Goal: Task Accomplishment & Management: Manage account settings

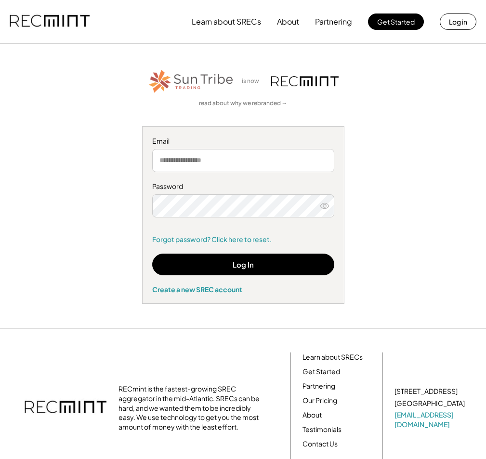
click at [282, 253] on div "Log In Create a new SREC account" at bounding box center [243, 273] width 182 height 40
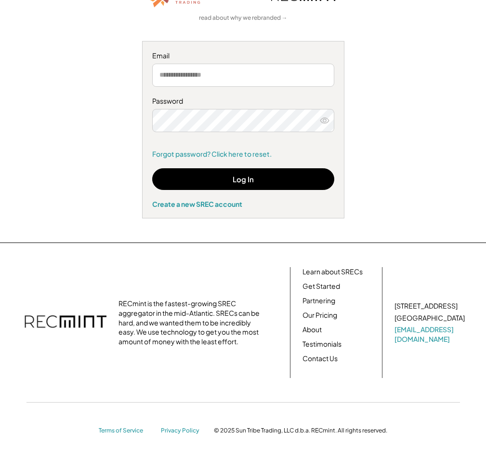
type input "**********"
click at [281, 180] on button "Log In" at bounding box center [243, 179] width 182 height 22
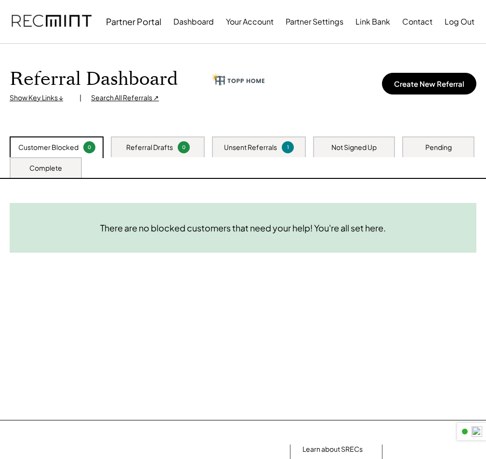
click at [252, 148] on div "Unsent Referrals" at bounding box center [250, 148] width 53 height 10
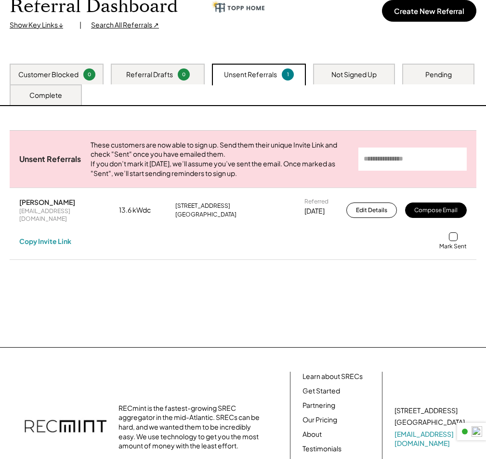
scroll to position [145, 0]
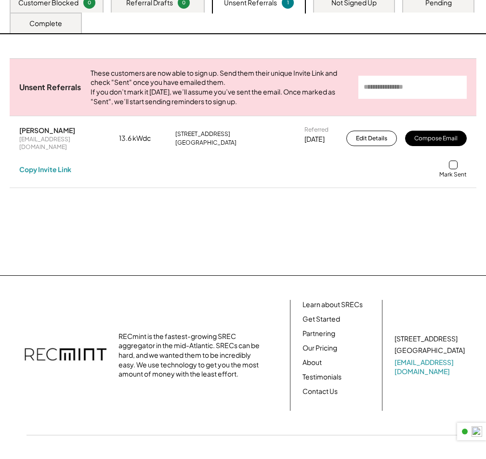
click at [453, 164] on div at bounding box center [453, 164] width 9 height 9
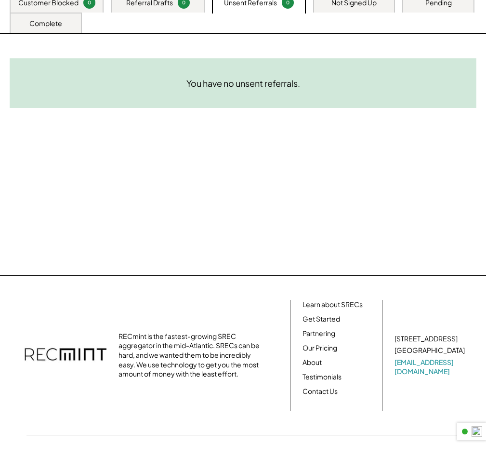
scroll to position [0, 0]
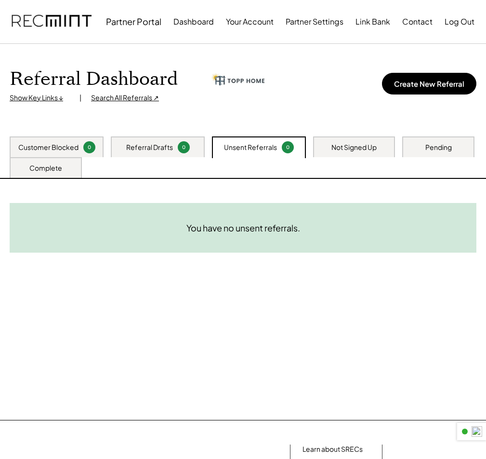
click at [305, 99] on div "Referral Dashboard Show Key Links ↓ | Search All Referrals ↗ Create New Referral" at bounding box center [243, 85] width 467 height 35
click at [41, 162] on div "Complete" at bounding box center [46, 167] width 72 height 21
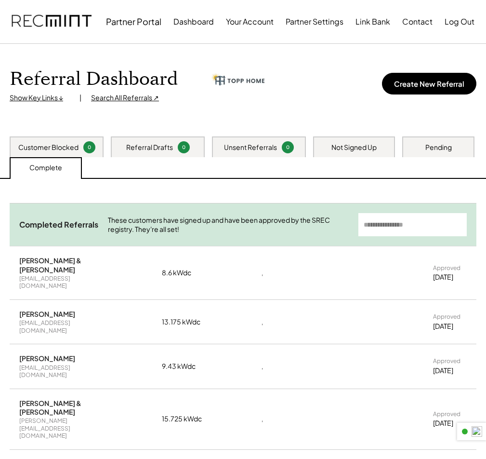
click at [370, 136] on div "Not Signed Up" at bounding box center [354, 146] width 82 height 21
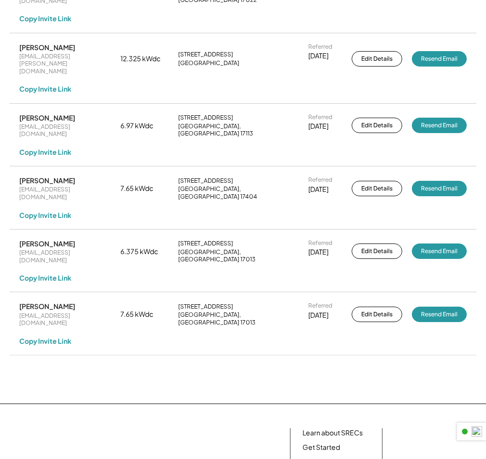
scroll to position [572, 0]
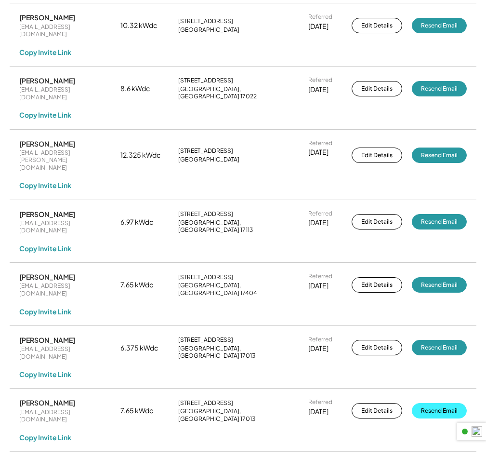
click at [441, 403] on button "Resend Email" at bounding box center [439, 410] width 55 height 15
click at [443, 340] on button "Resend Email" at bounding box center [439, 347] width 55 height 15
click at [441, 277] on button "Resend Email" at bounding box center [439, 284] width 55 height 15
click at [438, 214] on button "Resend Email" at bounding box center [439, 221] width 55 height 15
click at [440, 147] on button "Resend Email" at bounding box center [439, 154] width 55 height 15
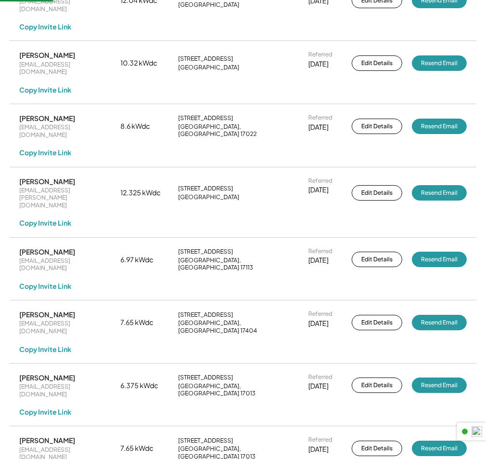
scroll to position [476, 0]
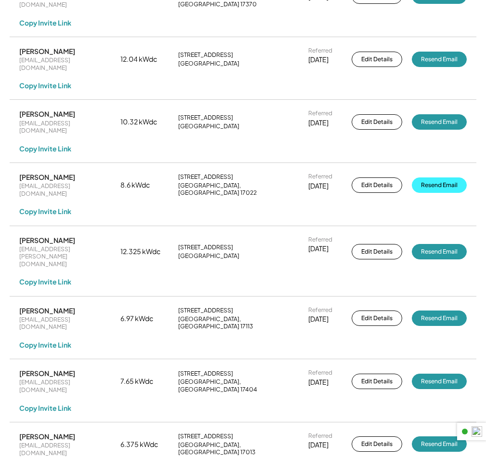
click at [438, 177] on button "Resend Email" at bounding box center [439, 184] width 55 height 15
click at [436, 114] on button "Resend Email" at bounding box center [439, 121] width 55 height 15
click at [436, 52] on button "Resend Email" at bounding box center [439, 59] width 55 height 15
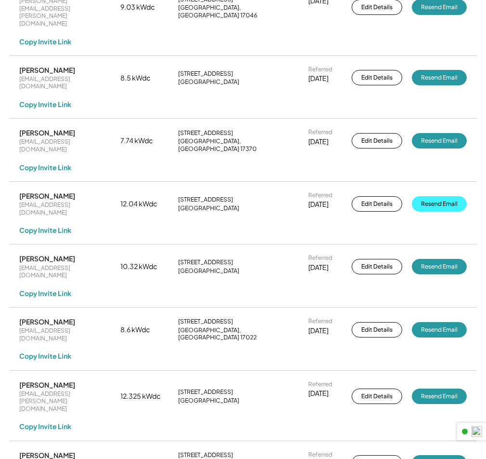
click at [431, 196] on button "Resend Email" at bounding box center [439, 203] width 55 height 15
drag, startPoint x: 441, startPoint y: 100, endPoint x: 440, endPoint y: 47, distance: 52.5
click at [441, 133] on button "Resend Email" at bounding box center [439, 140] width 55 height 15
click at [440, 70] on button "Resend Email" at bounding box center [439, 77] width 55 height 15
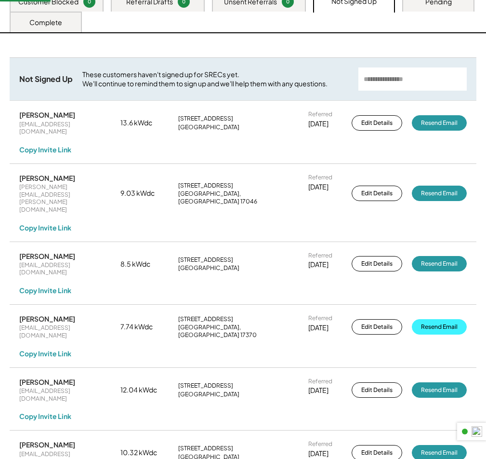
scroll to position [139, 0]
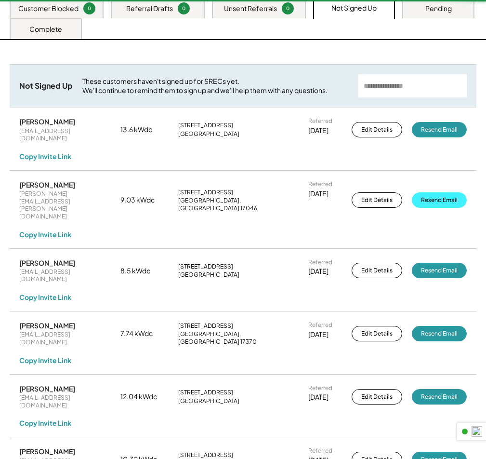
drag, startPoint x: 440, startPoint y: 181, endPoint x: 444, endPoint y: 149, distance: 32.0
click at [440, 192] on button "Resend Email" at bounding box center [439, 199] width 55 height 15
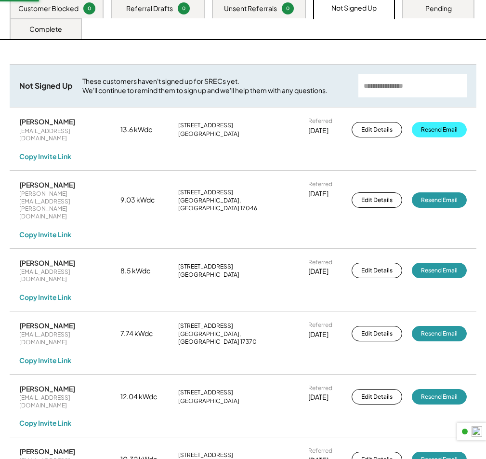
click at [445, 123] on button "Resend Email" at bounding box center [439, 129] width 55 height 15
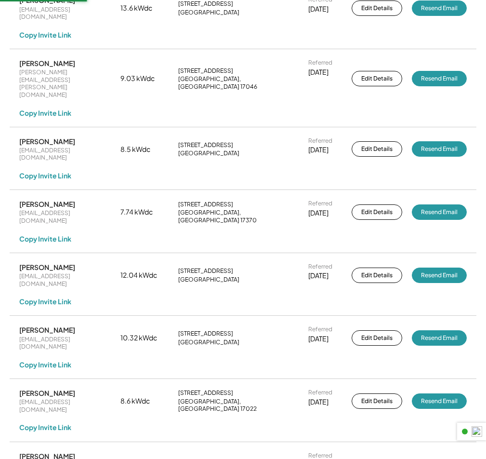
scroll to position [99, 0]
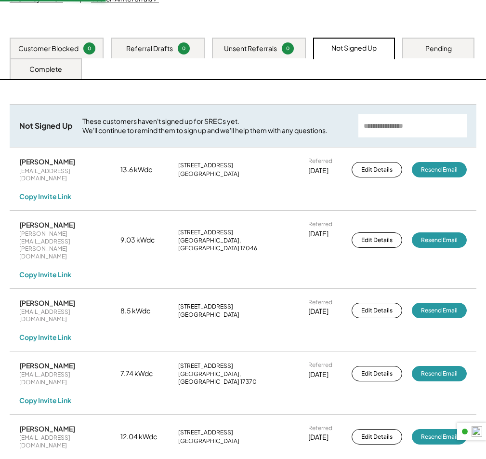
click at [429, 48] on div "Pending" at bounding box center [438, 49] width 27 height 10
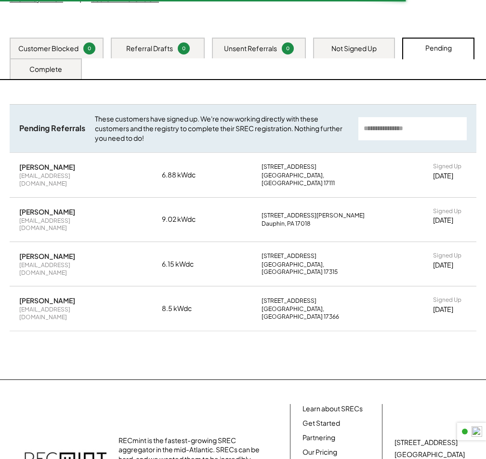
click at [69, 71] on div "Complete" at bounding box center [46, 68] width 72 height 21
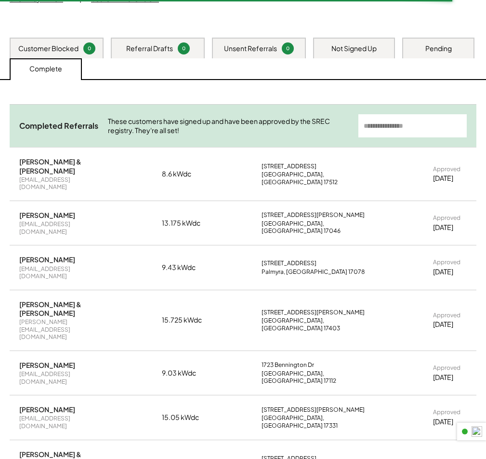
click at [373, 124] on input "input" at bounding box center [412, 125] width 108 height 23
click at [385, 126] on input "input" at bounding box center [412, 125] width 108 height 23
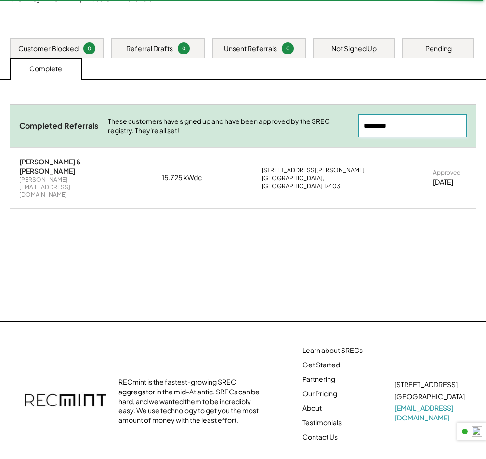
drag, startPoint x: 408, startPoint y: 130, endPoint x: 286, endPoint y: 130, distance: 121.9
click at [282, 130] on div "Completed Referrals These customers have signed up and have been approved by th…" at bounding box center [243, 125] width 467 height 43
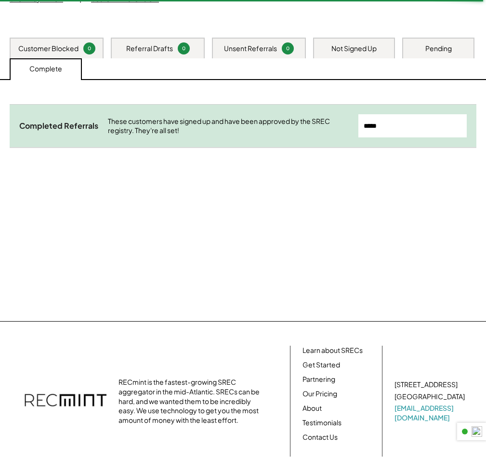
click at [439, 48] on div "Pending" at bounding box center [438, 49] width 27 height 10
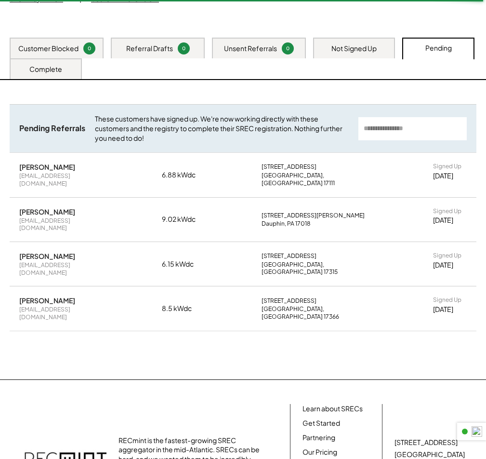
click at [365, 46] on div "Not Signed Up" at bounding box center [354, 49] width 45 height 10
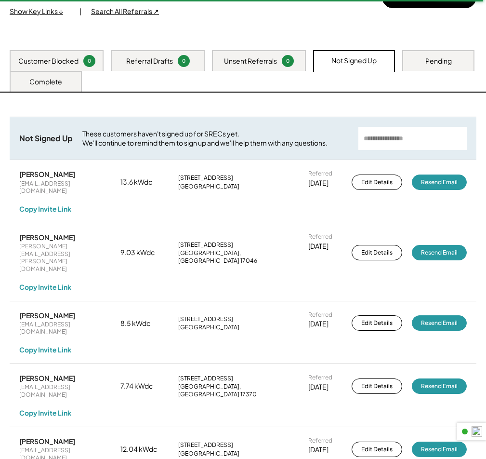
scroll to position [2, 0]
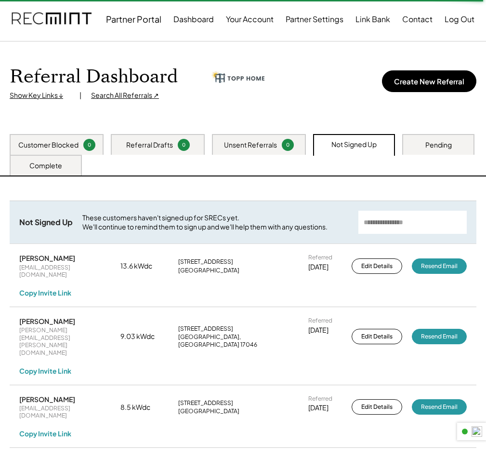
click at [38, 169] on div "Complete" at bounding box center [45, 166] width 33 height 10
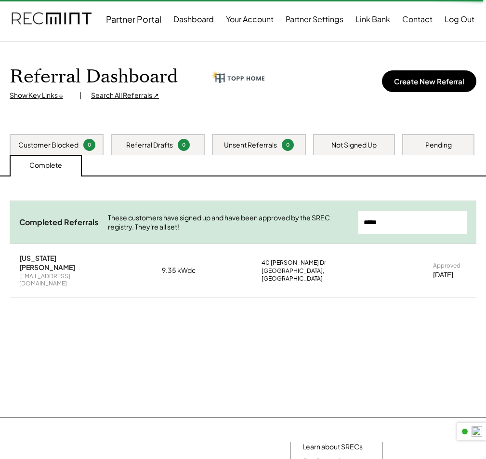
scroll to position [147, 0]
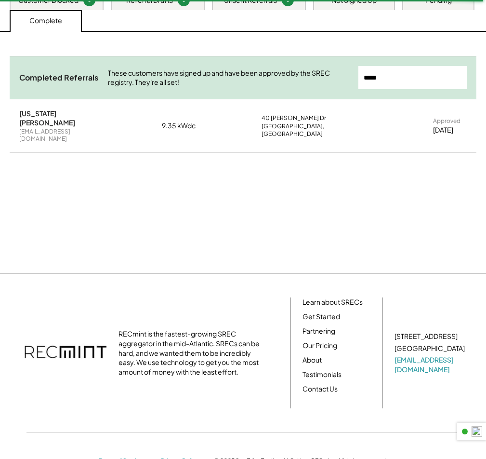
drag, startPoint x: 405, startPoint y: 87, endPoint x: 125, endPoint y: 73, distance: 279.8
click at [174, 70] on div "Completed Referrals These customers have signed up and have been approved by th…" at bounding box center [243, 77] width 467 height 43
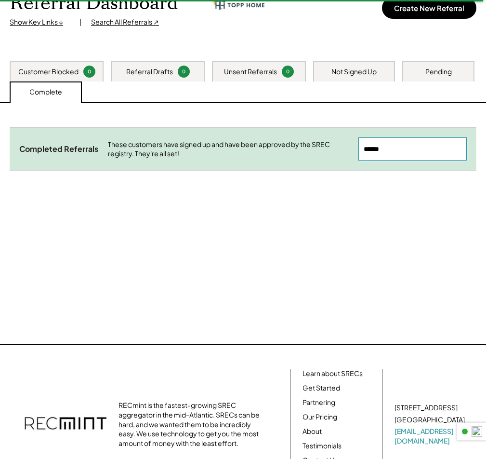
scroll to position [0, 0]
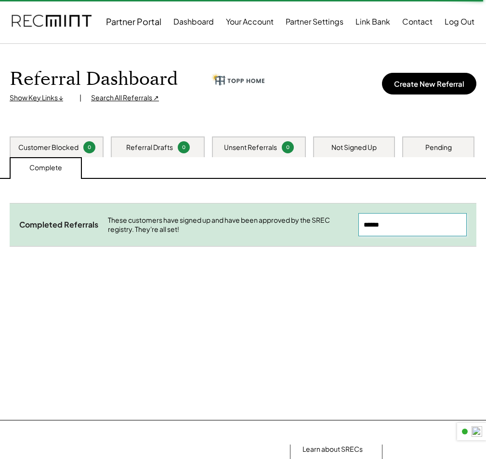
click at [449, 139] on div "Pending" at bounding box center [438, 146] width 72 height 21
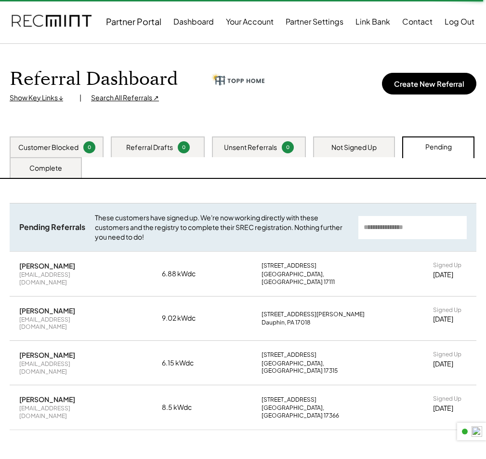
click at [332, 145] on div "Not Signed Up" at bounding box center [354, 148] width 45 height 10
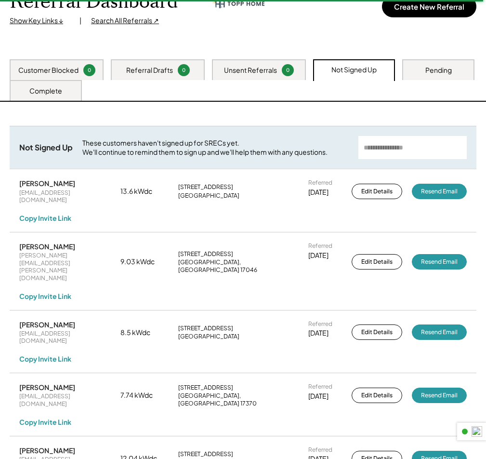
scroll to position [48, 0]
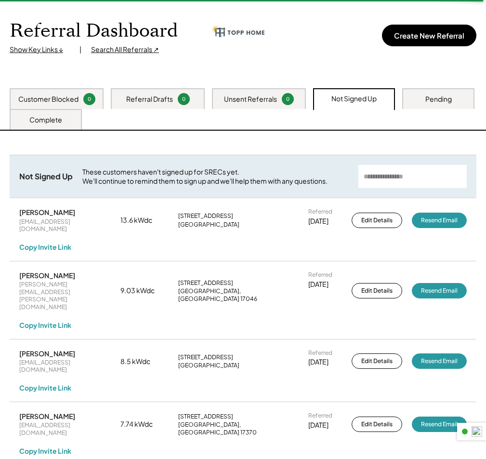
click at [46, 121] on div "Complete" at bounding box center [45, 120] width 33 height 10
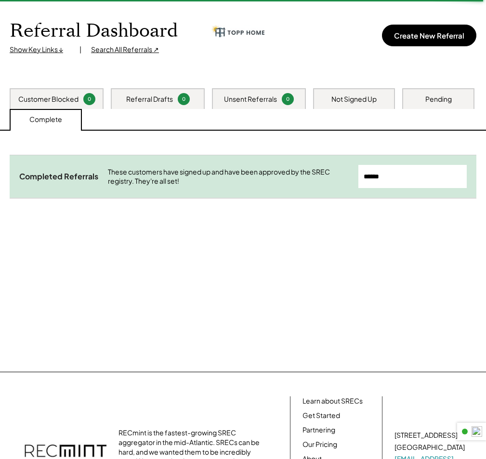
drag, startPoint x: 387, startPoint y: 170, endPoint x: 195, endPoint y: 171, distance: 191.8
click at [237, 170] on div "Completed Referrals These customers have signed up and have been approved by th…" at bounding box center [243, 176] width 467 height 43
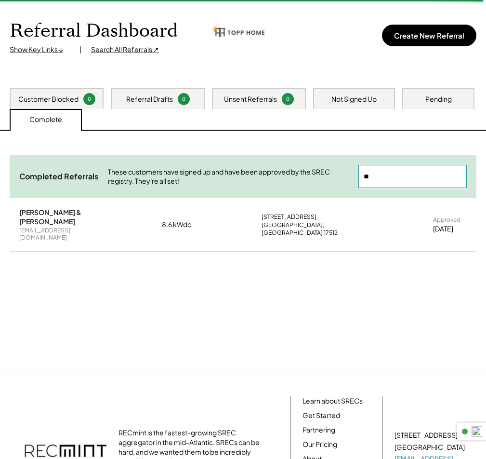
type input "*"
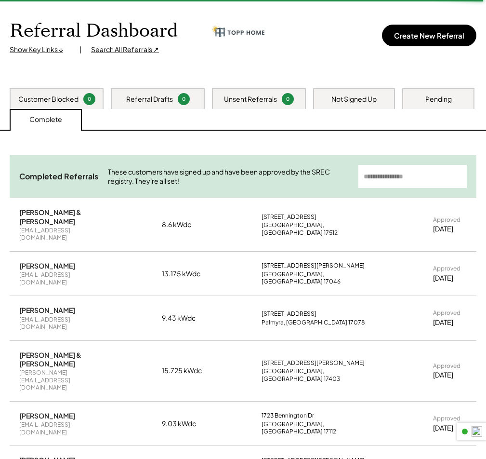
click at [399, 170] on input "input" at bounding box center [412, 176] width 108 height 23
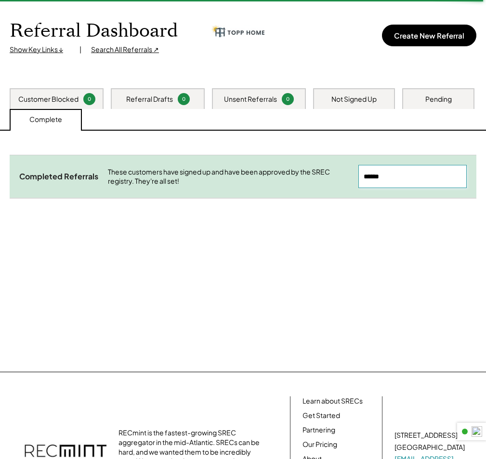
type input "******"
click at [426, 97] on div "Pending" at bounding box center [438, 99] width 27 height 10
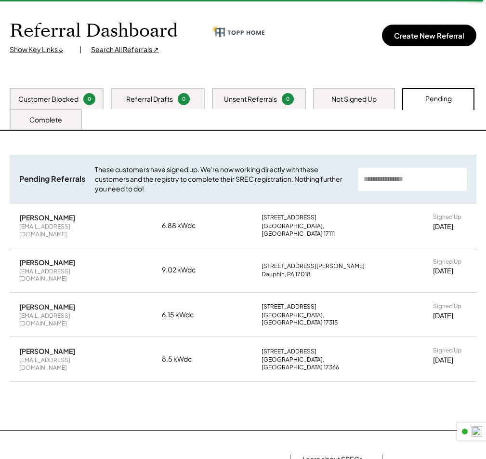
click at [363, 94] on div "Not Signed Up" at bounding box center [354, 99] width 45 height 10
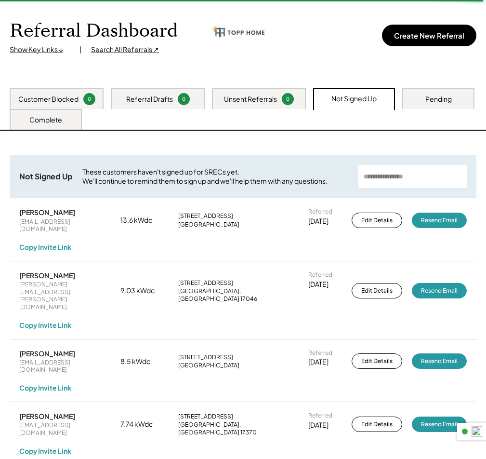
click at [410, 181] on input "input" at bounding box center [412, 176] width 108 height 23
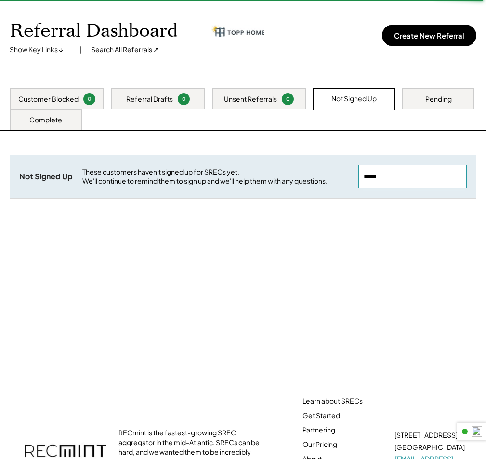
type input "******"
drag, startPoint x: 409, startPoint y: 180, endPoint x: 227, endPoint y: 198, distance: 182.5
click at [270, 198] on div "Not Signed Up These customers haven't signed up for SRECs yet. We'll continue t…" at bounding box center [243, 189] width 467 height 68
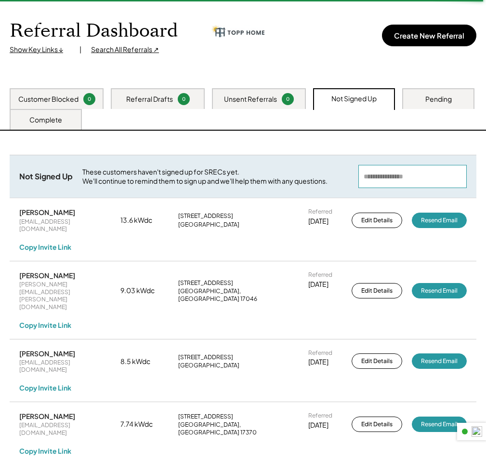
drag, startPoint x: 460, startPoint y: 101, endPoint x: 456, endPoint y: 106, distance: 5.9
click at [459, 100] on div "Pending" at bounding box center [438, 98] width 72 height 21
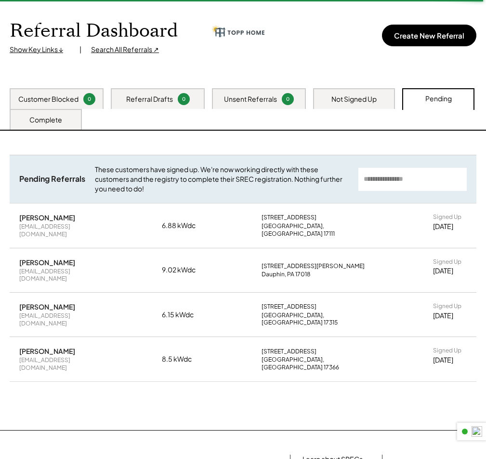
click at [58, 119] on div "Complete" at bounding box center [45, 120] width 33 height 10
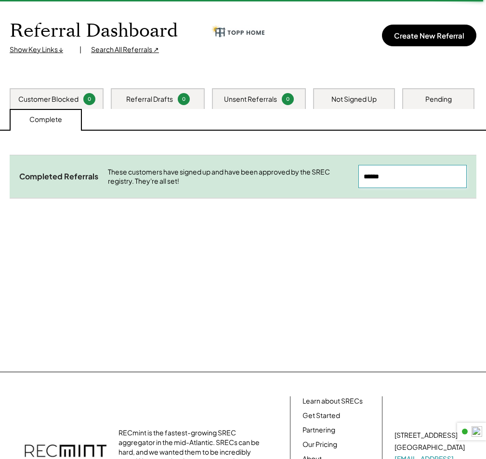
drag, startPoint x: 392, startPoint y: 171, endPoint x: 185, endPoint y: 162, distance: 207.4
click at [189, 164] on div "Completed Referrals These customers have signed up and have been approved by th…" at bounding box center [243, 176] width 467 height 43
click at [410, 234] on div "Need System Details These customers need your help with completing the system d…" at bounding box center [243, 251] width 486 height 241
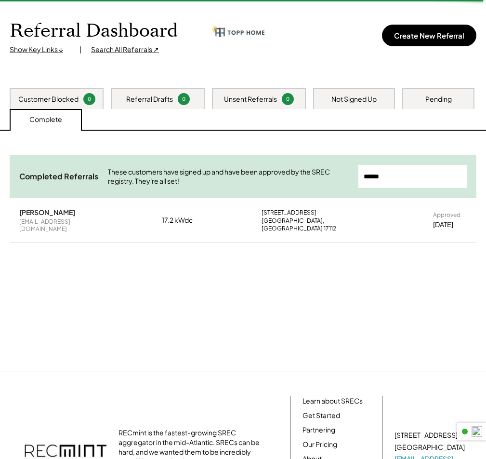
drag, startPoint x: 422, startPoint y: 181, endPoint x: 226, endPoint y: 170, distance: 196.9
click at [231, 166] on div "Completed Referrals These customers have signed up and have been approved by th…" at bounding box center [243, 176] width 467 height 43
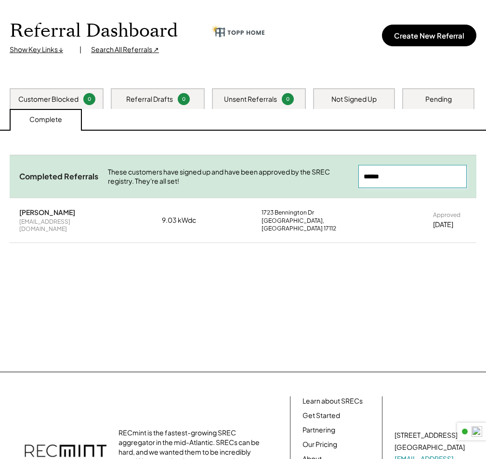
drag, startPoint x: 394, startPoint y: 175, endPoint x: 296, endPoint y: 171, distance: 97.9
click at [301, 169] on div "Completed Referrals These customers have signed up and have been approved by th…" at bounding box center [243, 176] width 467 height 43
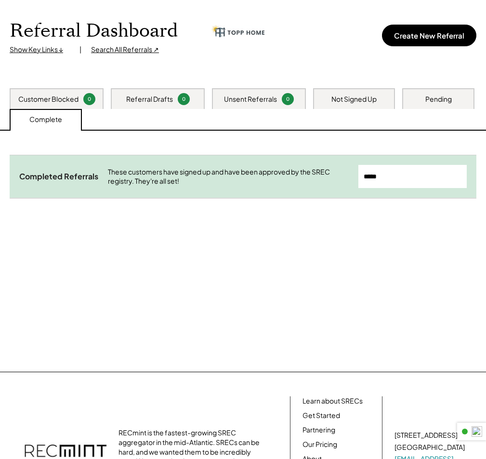
click at [429, 95] on div "Pending" at bounding box center [438, 99] width 27 height 10
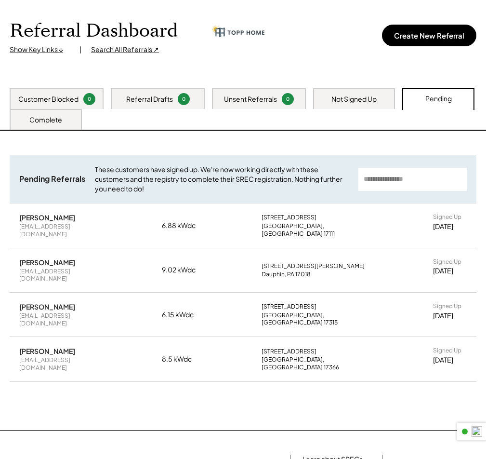
click at [351, 99] on div "Not Signed Up" at bounding box center [354, 99] width 45 height 10
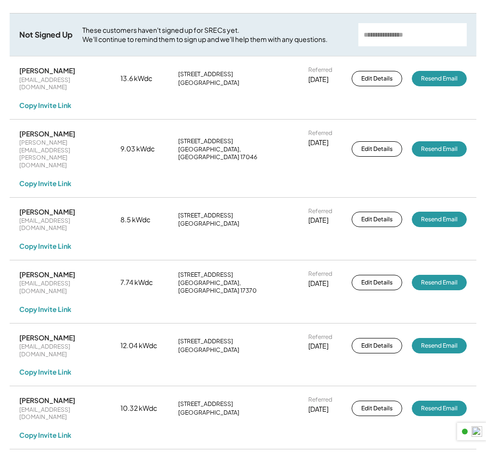
scroll to position [0, 0]
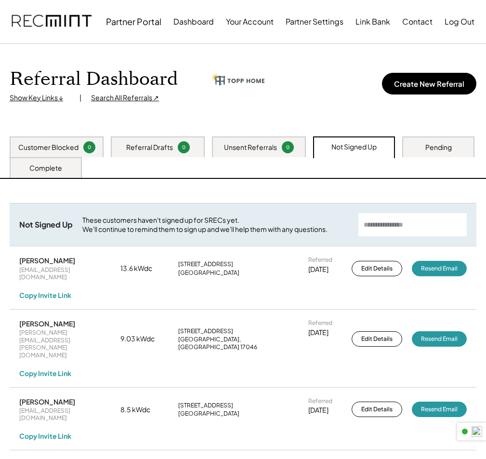
click at [47, 165] on div "Complete" at bounding box center [45, 168] width 33 height 10
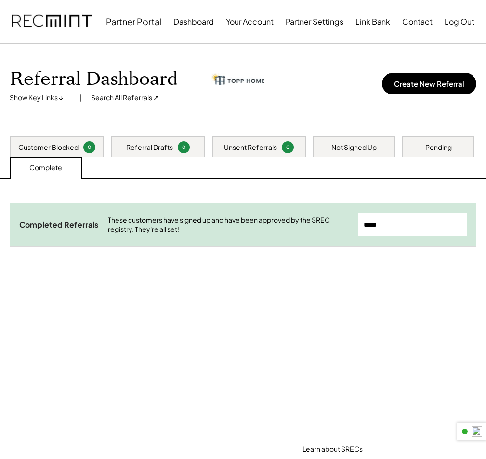
click at [401, 232] on input "input" at bounding box center [412, 224] width 108 height 23
drag, startPoint x: 404, startPoint y: 225, endPoint x: 238, endPoint y: 223, distance: 166.7
click at [274, 223] on div "Completed Referrals These customers have signed up and have been approved by th…" at bounding box center [243, 224] width 467 height 43
type input "******"
click at [438, 257] on div "Completed Referrals These customers have signed up and have been approved by th…" at bounding box center [243, 237] width 467 height 68
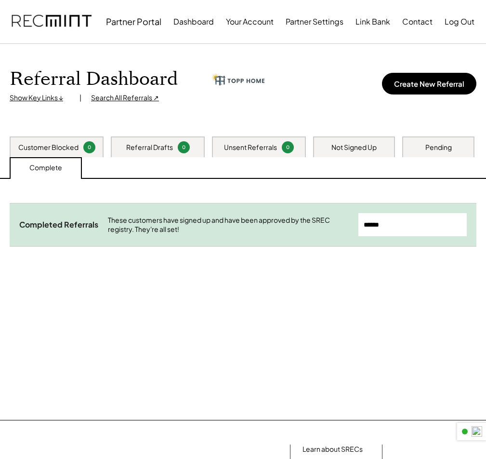
click at [414, 231] on input "input" at bounding box center [412, 224] width 108 height 23
click at [414, 229] on input "input" at bounding box center [412, 224] width 108 height 23
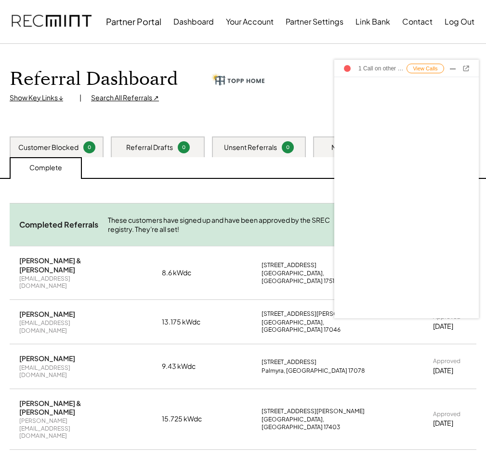
click at [416, 71] on div "View Calls" at bounding box center [426, 69] width 38 height 10
click at [452, 67] on div at bounding box center [453, 69] width 10 height 10
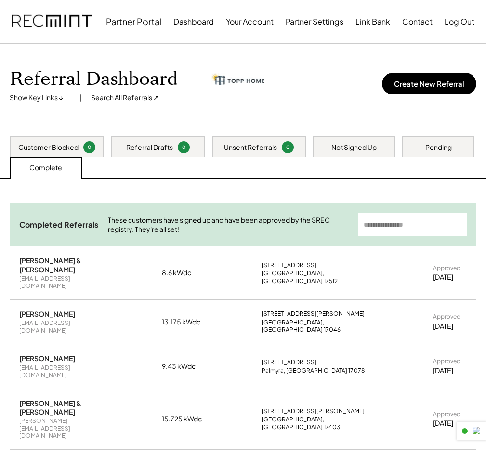
click at [428, 145] on div "Pending" at bounding box center [438, 148] width 27 height 10
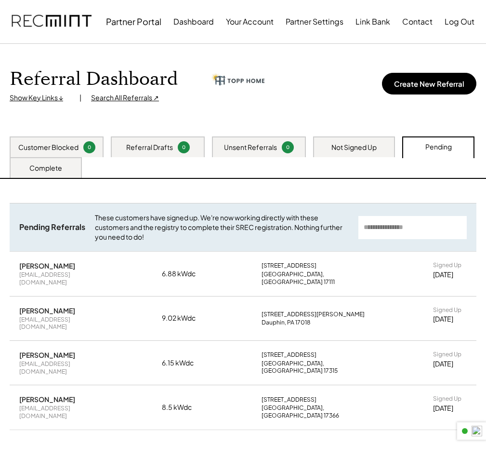
click at [127, 101] on div "Search All Referrals ↗" at bounding box center [125, 98] width 68 height 10
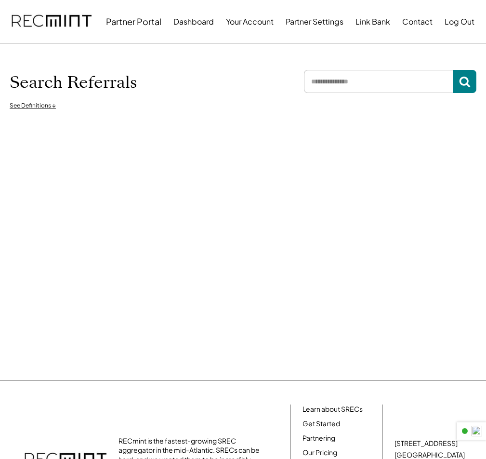
click at [360, 91] on input "input" at bounding box center [378, 81] width 149 height 23
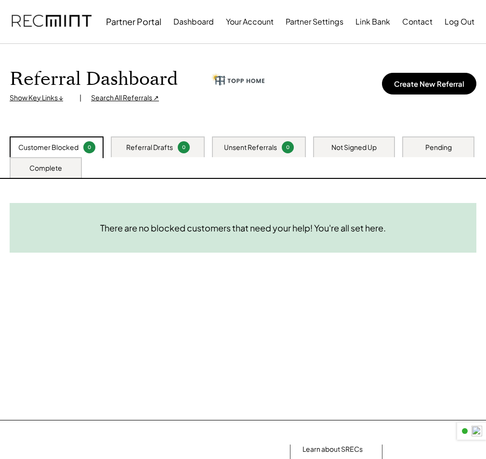
click at [118, 96] on div "Search All Referrals ↗" at bounding box center [125, 98] width 68 height 10
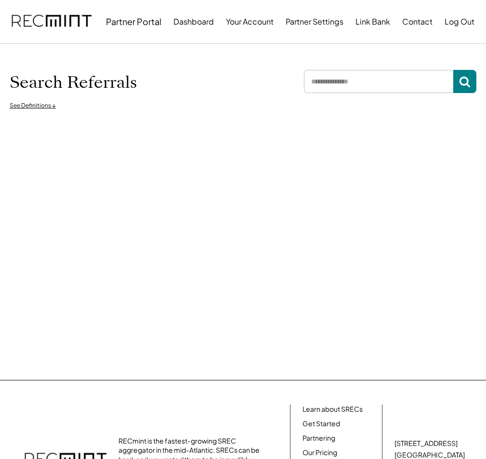
click at [338, 82] on input "input" at bounding box center [378, 81] width 149 height 23
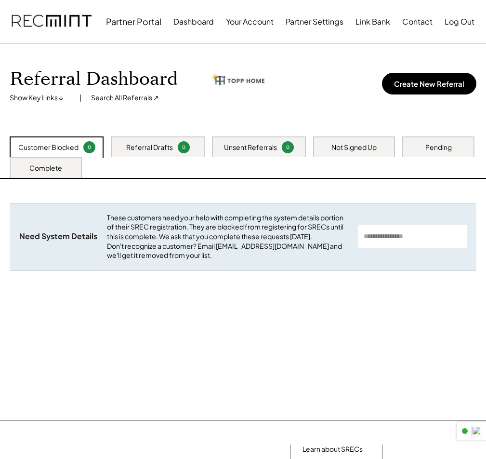
click at [356, 148] on div "Not Signed Up" at bounding box center [354, 148] width 45 height 10
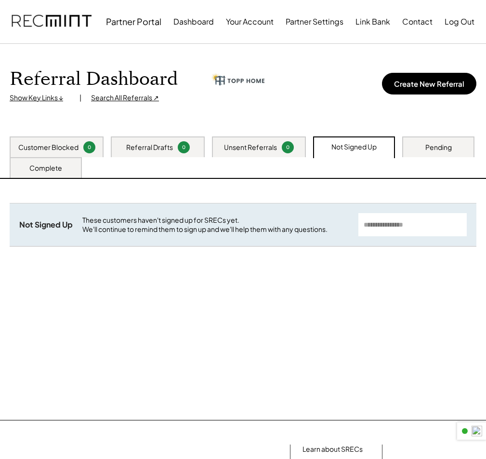
click at [426, 152] on div "Pending" at bounding box center [438, 146] width 72 height 21
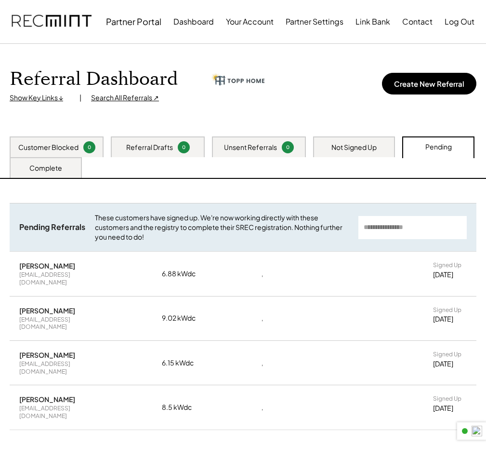
click at [40, 163] on div "Complete" at bounding box center [45, 168] width 33 height 10
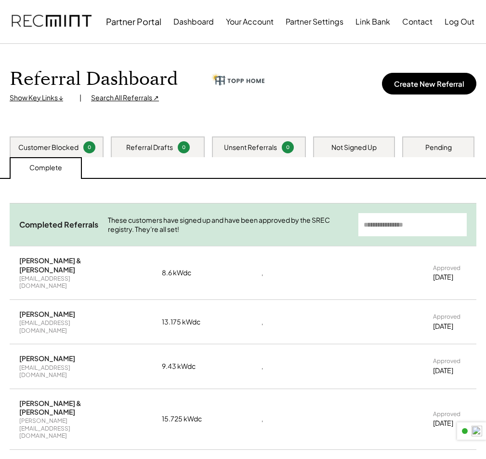
click at [403, 240] on div "Completed Referrals These customers have signed up and have been approved by th…" at bounding box center [243, 224] width 467 height 43
click at [400, 223] on input "input" at bounding box center [412, 224] width 108 height 23
click at [377, 227] on input "input" at bounding box center [412, 224] width 108 height 23
click at [398, 224] on input "input" at bounding box center [412, 224] width 108 height 23
type input "********"
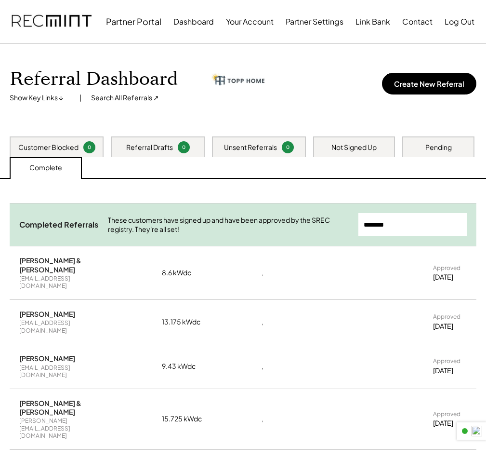
click at [385, 225] on input "input" at bounding box center [412, 224] width 108 height 23
click at [438, 150] on div "Pending" at bounding box center [438, 148] width 27 height 10
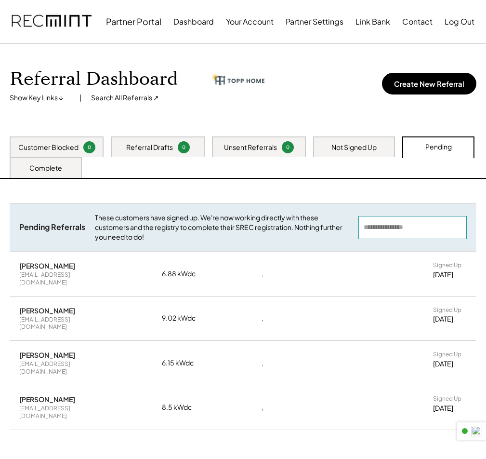
click at [398, 227] on input "input" at bounding box center [412, 227] width 108 height 23
paste input "********"
type input "********"
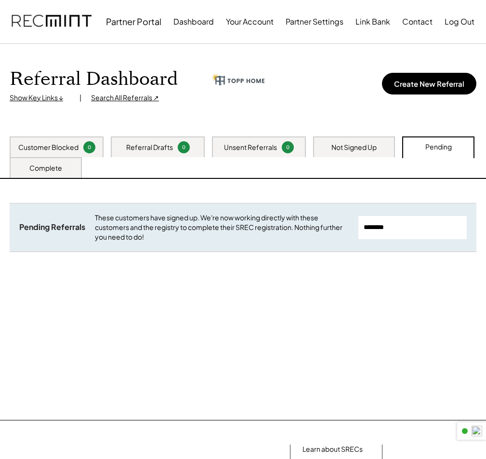
click at [373, 143] on div "Not Signed Up" at bounding box center [354, 148] width 45 height 10
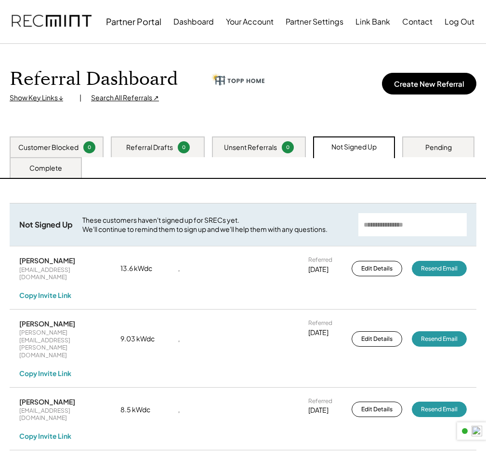
click at [398, 223] on input "input" at bounding box center [412, 224] width 108 height 23
paste input "********"
type input "********"
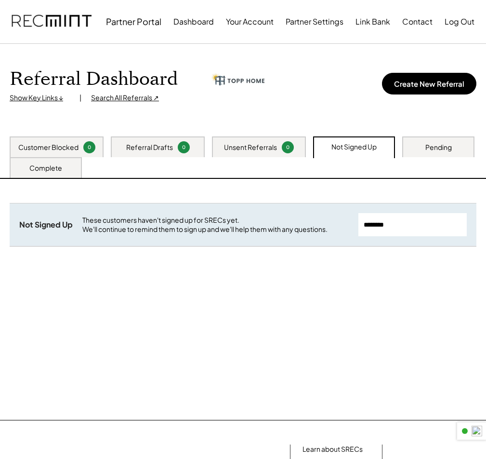
click at [53, 165] on div "Complete" at bounding box center [45, 168] width 33 height 10
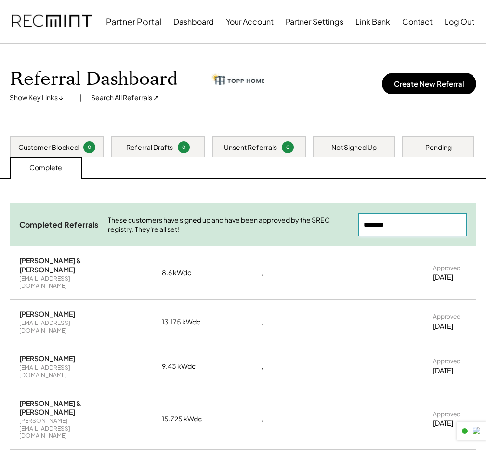
click at [408, 226] on input "input" at bounding box center [412, 224] width 108 height 23
click at [411, 226] on input "input" at bounding box center [412, 224] width 108 height 23
click at [411, 224] on input "input" at bounding box center [412, 224] width 108 height 23
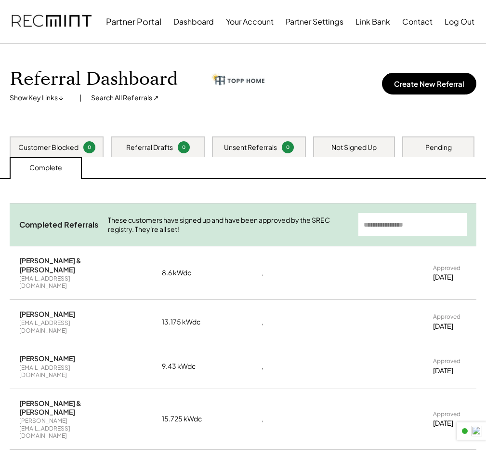
click at [399, 226] on input "input" at bounding box center [412, 224] width 108 height 23
type input "*****"
click at [402, 218] on input "input" at bounding box center [412, 224] width 108 height 23
click at [428, 152] on div "Pending" at bounding box center [438, 148] width 27 height 10
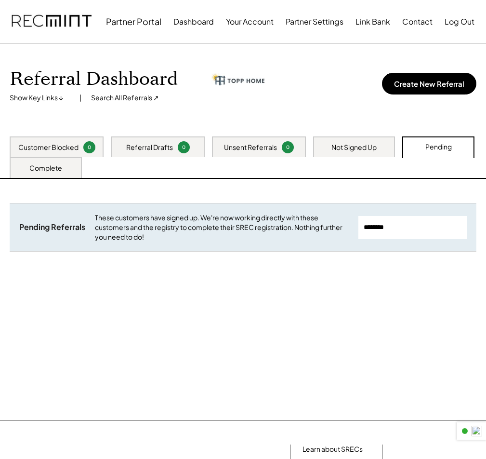
click at [347, 141] on div "Not Signed Up" at bounding box center [354, 146] width 82 height 21
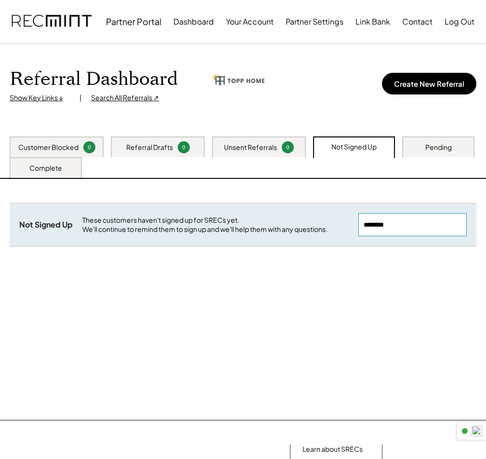
drag, startPoint x: 419, startPoint y: 228, endPoint x: 190, endPoint y: 238, distance: 228.6
click at [213, 232] on div "Not Signed Up These customers haven't signed up for SRECs yet. We'll continue t…" at bounding box center [243, 224] width 467 height 43
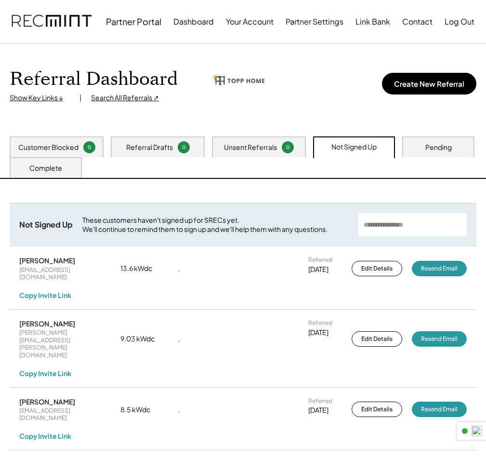
click at [420, 138] on div "Pending" at bounding box center [438, 146] width 72 height 21
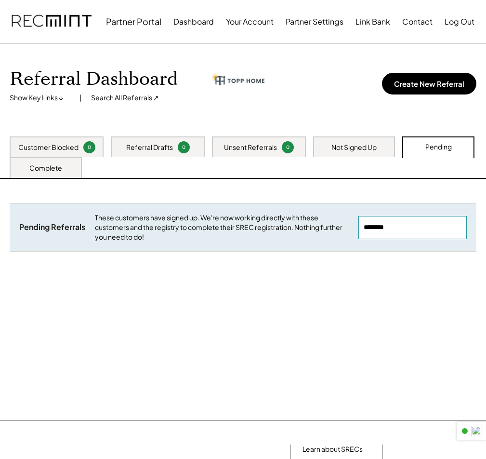
drag, startPoint x: 451, startPoint y: 231, endPoint x: 108, endPoint y: 256, distance: 344.0
click at [198, 234] on div "Pending Referrals These customers have signed up. We're now working directly wi…" at bounding box center [243, 227] width 467 height 48
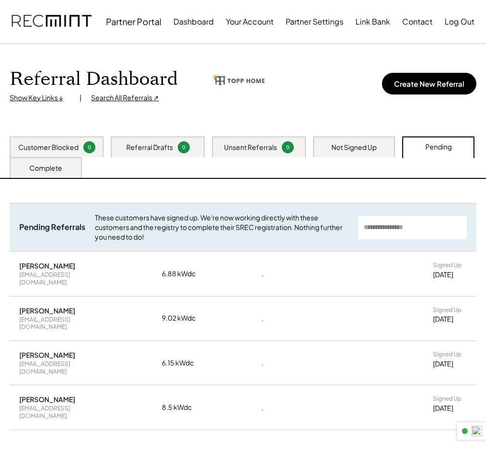
click at [347, 148] on div "Not Signed Up" at bounding box center [354, 148] width 45 height 10
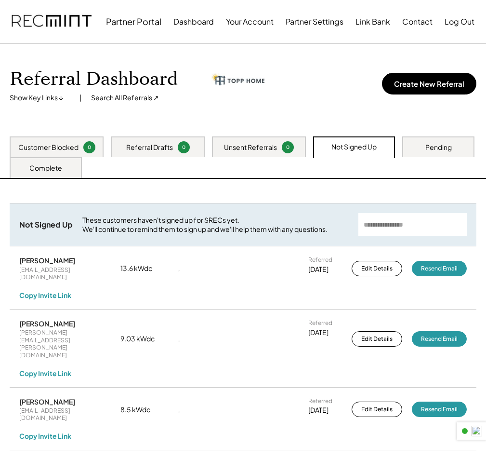
drag, startPoint x: 61, startPoint y: 172, endPoint x: 211, endPoint y: 191, distance: 151.0
click at [61, 172] on div "Complete" at bounding box center [45, 168] width 33 height 10
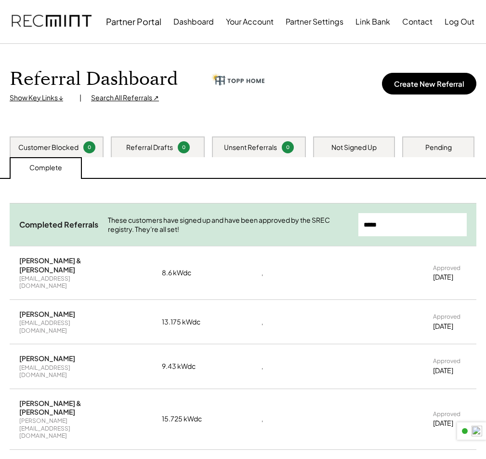
click at [402, 225] on input "input" at bounding box center [412, 224] width 108 height 23
click at [400, 224] on input "input" at bounding box center [412, 224] width 108 height 23
type input "********"
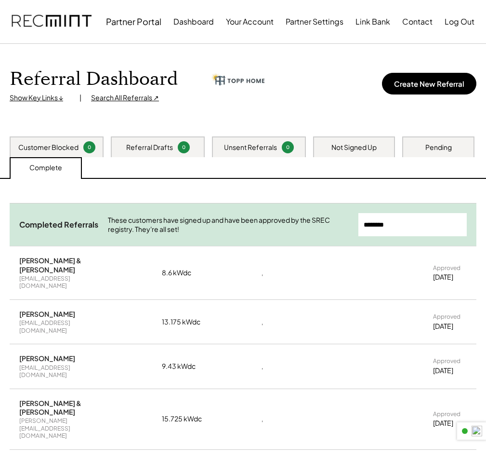
click at [407, 226] on input "input" at bounding box center [412, 224] width 108 height 23
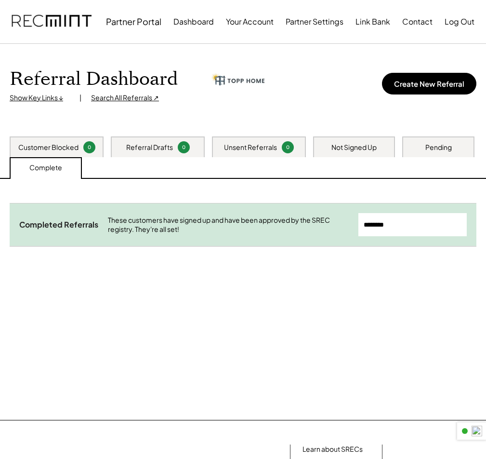
drag, startPoint x: 438, startPoint y: 152, endPoint x: 430, endPoint y: 153, distance: 8.3
click at [438, 152] on div "Pending" at bounding box center [438, 148] width 27 height 10
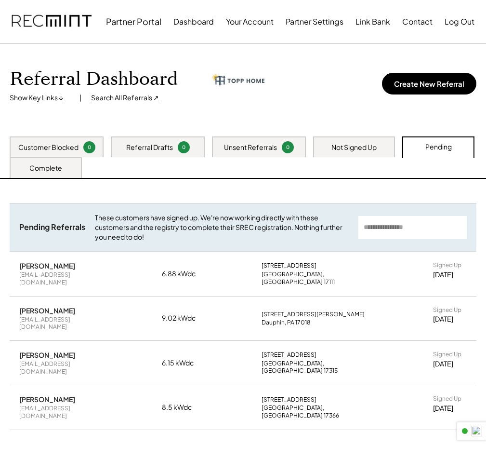
click at [368, 155] on div "Not Signed Up" at bounding box center [354, 146] width 82 height 21
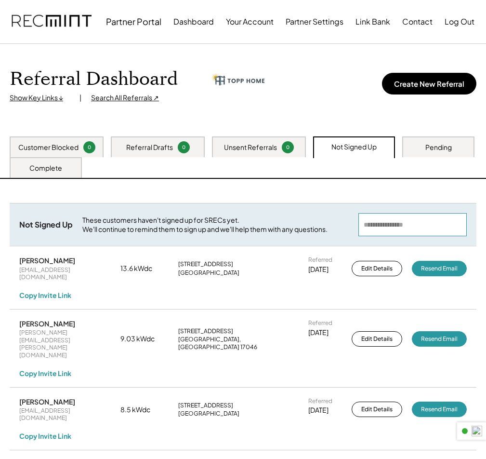
click at [392, 221] on input "input" at bounding box center [412, 224] width 108 height 23
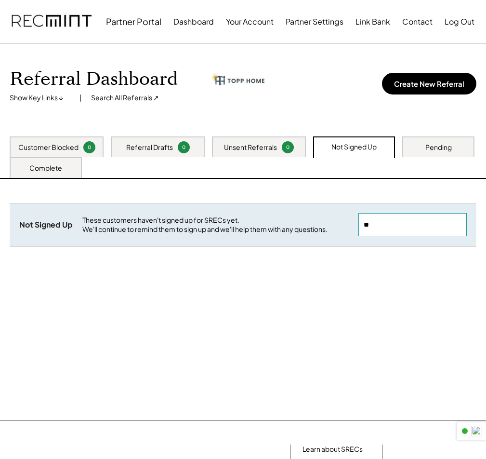
type input "*"
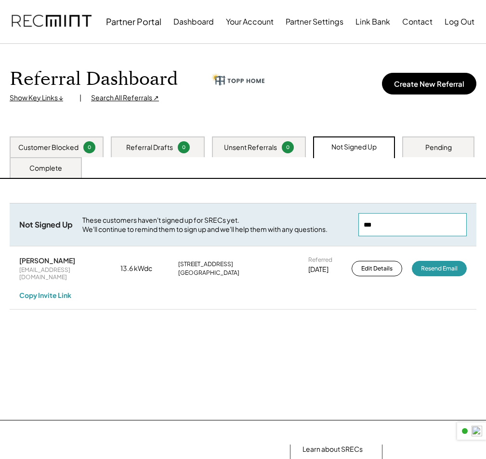
click at [401, 230] on input "input" at bounding box center [412, 224] width 108 height 23
type input "***"
click at [426, 151] on div "Pending" at bounding box center [438, 148] width 27 height 10
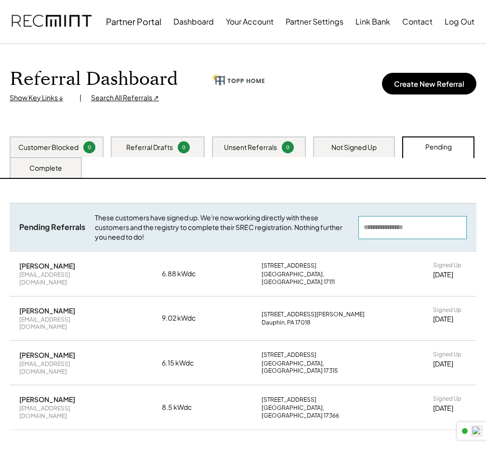
click at [409, 226] on input "input" at bounding box center [412, 227] width 108 height 23
paste input "***"
type input "***"
click at [39, 169] on div "Complete" at bounding box center [45, 168] width 33 height 10
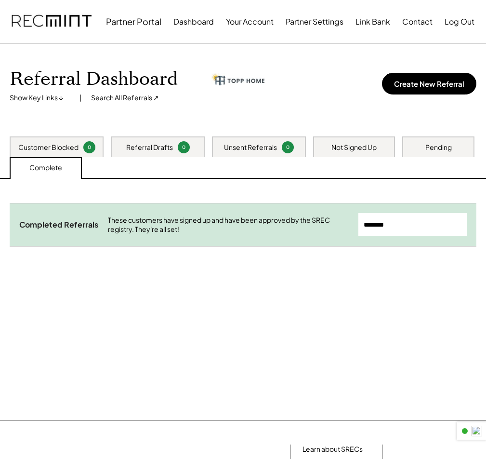
click at [396, 230] on input "input" at bounding box center [412, 224] width 108 height 23
paste input "***"
type input "***"
click at [451, 147] on div "Pending" at bounding box center [438, 148] width 27 height 10
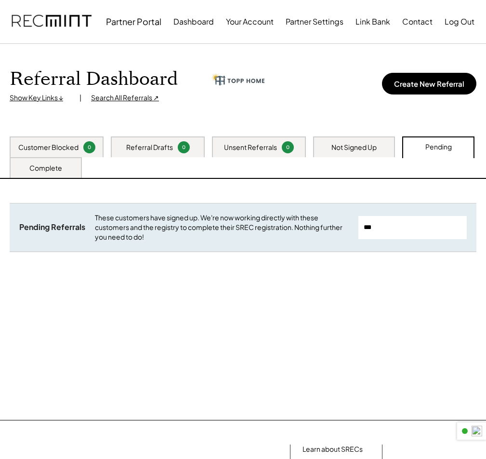
click at [47, 170] on div "Complete" at bounding box center [45, 168] width 33 height 10
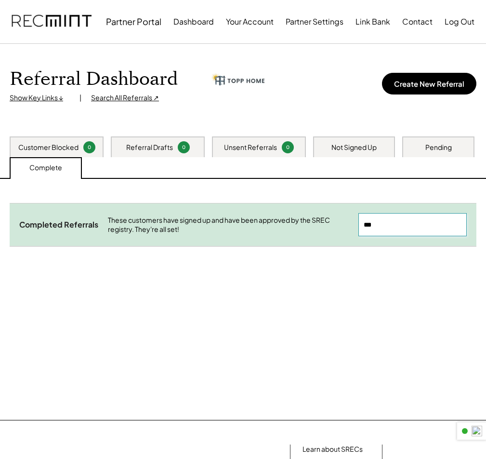
drag, startPoint x: 428, startPoint y: 226, endPoint x: 2, endPoint y: 232, distance: 426.0
click at [159, 241] on div "Completed Referrals These customers have signed up and have been approved by th…" at bounding box center [243, 224] width 467 height 43
click at [466, 132] on div "Referral Dashboard Show Key Links ↓ | Search All Referrals ↗ Create New Referral" at bounding box center [243, 90] width 486 height 93
click at [454, 144] on div "Pending" at bounding box center [438, 146] width 72 height 21
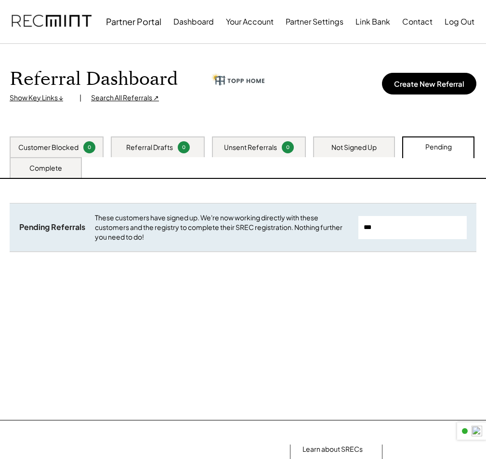
drag, startPoint x: 395, startPoint y: 228, endPoint x: 225, endPoint y: 219, distance: 169.9
click at [233, 217] on div "Pending Referrals These customers have signed up. We're now working directly wi…" at bounding box center [243, 227] width 467 height 48
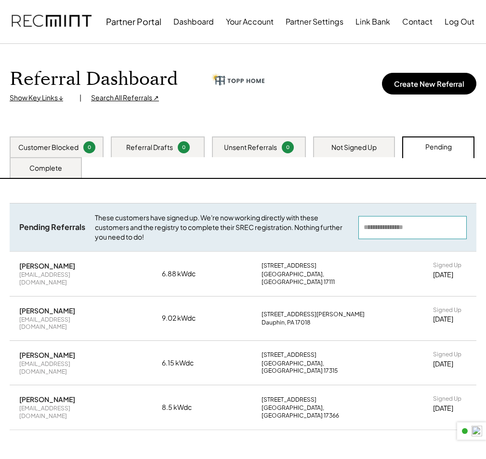
click at [331, 142] on div "Not Signed Up" at bounding box center [354, 146] width 82 height 21
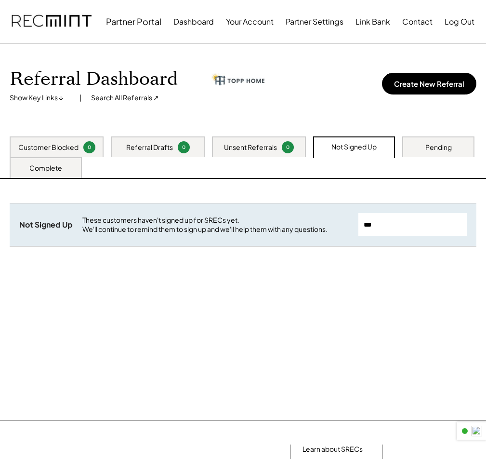
drag, startPoint x: 408, startPoint y: 221, endPoint x: 292, endPoint y: 222, distance: 115.2
click at [298, 222] on div "Not Signed Up These customers haven't signed up for SRECs yet. We'll continue t…" at bounding box center [243, 224] width 467 height 43
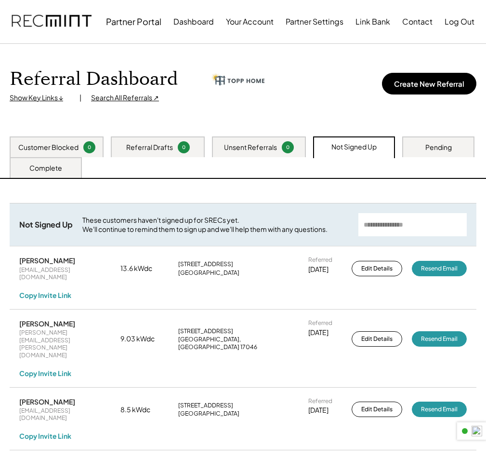
click at [61, 167] on div "Complete" at bounding box center [45, 168] width 33 height 10
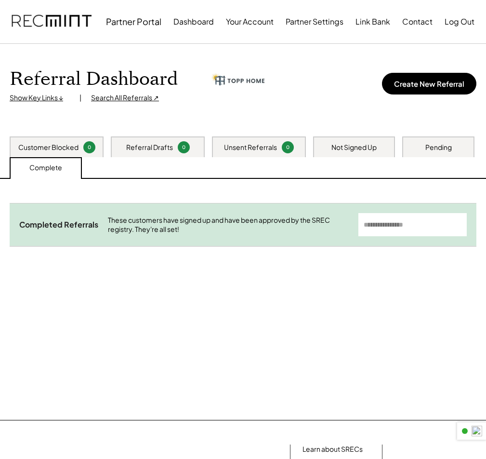
click at [385, 221] on input "input" at bounding box center [412, 224] width 108 height 23
type input "******"
click at [418, 149] on div "Pending" at bounding box center [438, 146] width 72 height 21
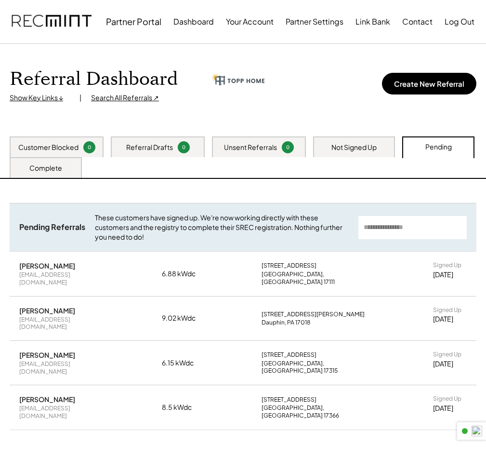
click at [359, 147] on div "Not Signed Up" at bounding box center [354, 148] width 45 height 10
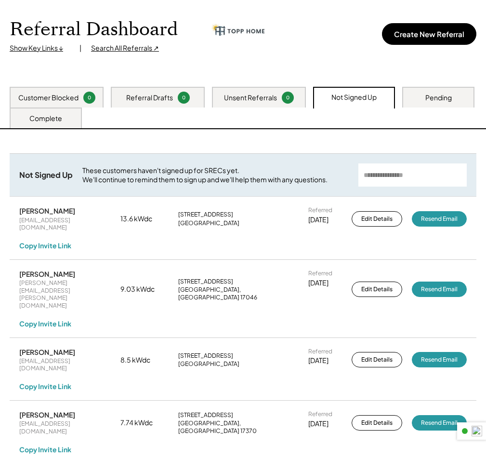
scroll to position [48, 0]
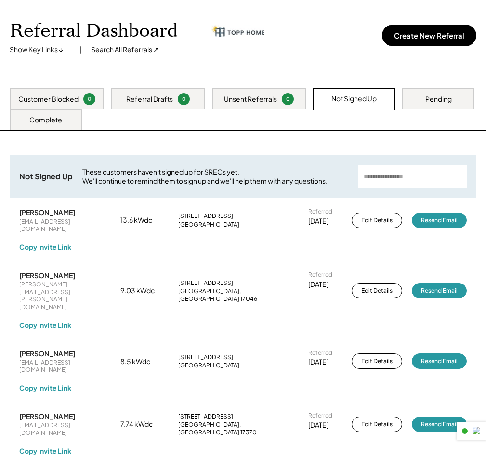
click at [52, 114] on div "Complete" at bounding box center [46, 119] width 72 height 21
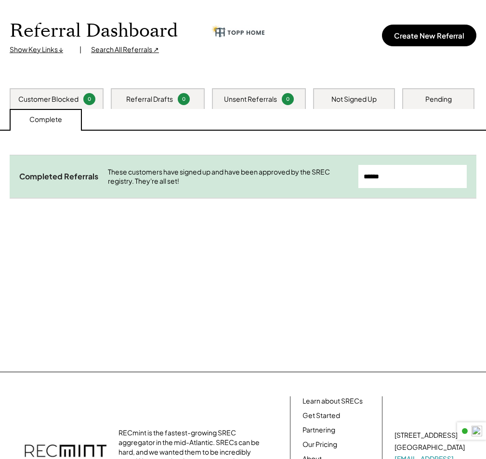
click at [390, 176] on input "input" at bounding box center [412, 176] width 108 height 23
click at [394, 215] on div "Completed Referrals These customers have signed up and have been approved by th…" at bounding box center [243, 189] width 467 height 68
click at [399, 174] on input "input" at bounding box center [412, 176] width 108 height 23
click at [398, 176] on input "input" at bounding box center [412, 176] width 108 height 23
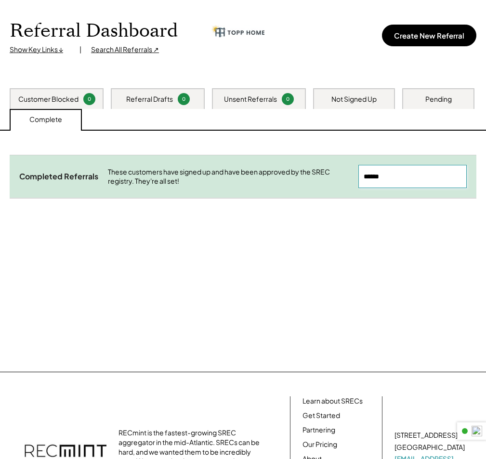
click at [398, 176] on input "input" at bounding box center [412, 176] width 108 height 23
click at [397, 178] on input "input" at bounding box center [412, 176] width 108 height 23
type input "***"
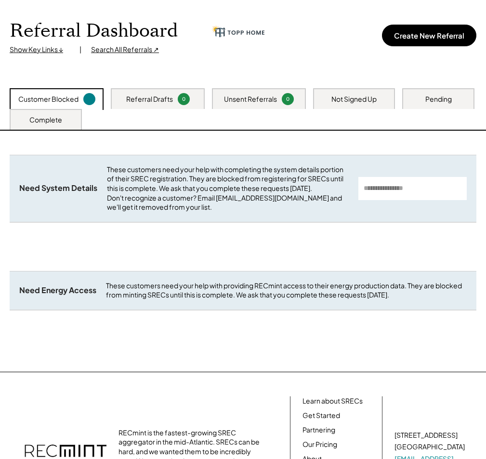
scroll to position [48, 0]
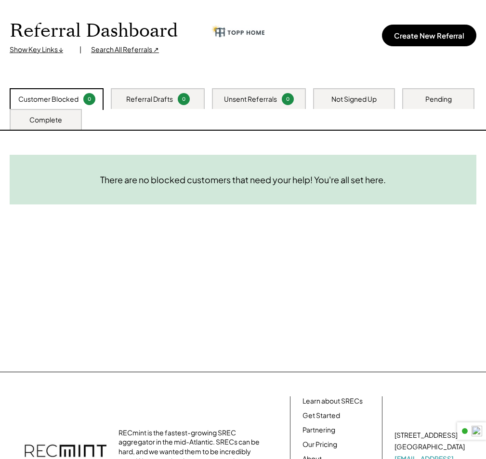
click at [48, 118] on div "Complete" at bounding box center [45, 120] width 33 height 10
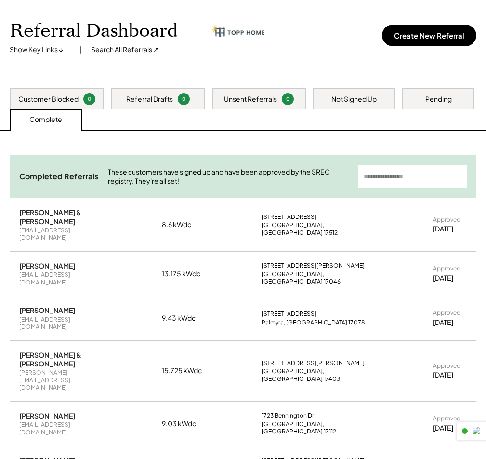
click at [383, 175] on input "input" at bounding box center [412, 176] width 108 height 23
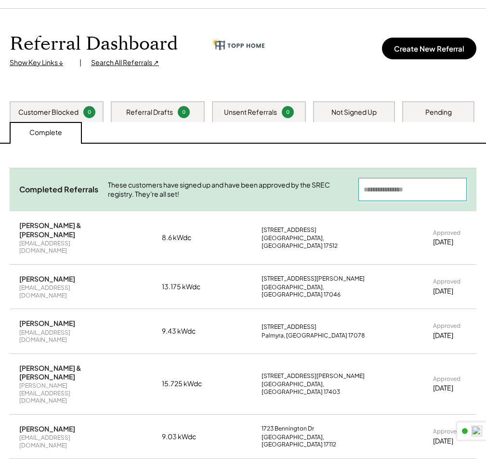
scroll to position [0, 0]
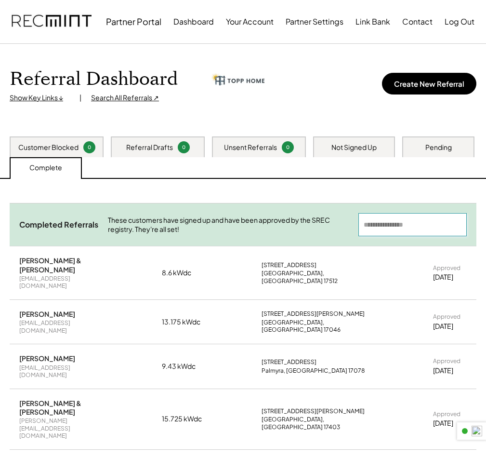
click at [398, 221] on input "input" at bounding box center [412, 224] width 108 height 23
type input "******"
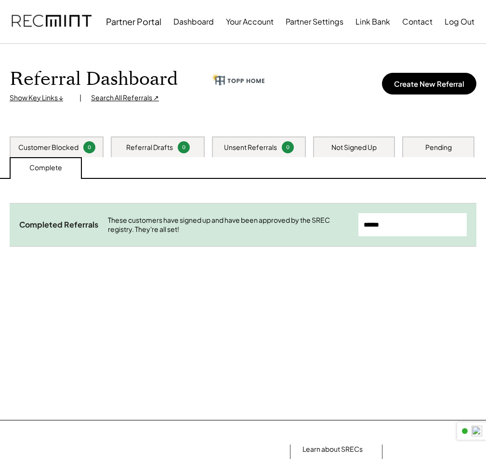
click at [359, 152] on div "Not Signed Up" at bounding box center [354, 146] width 82 height 21
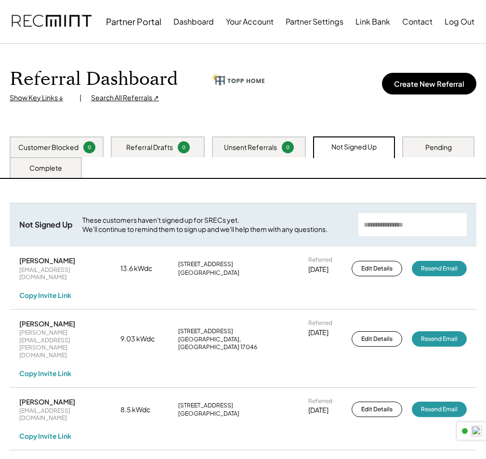
click at [442, 151] on div "Pending" at bounding box center [438, 148] width 27 height 10
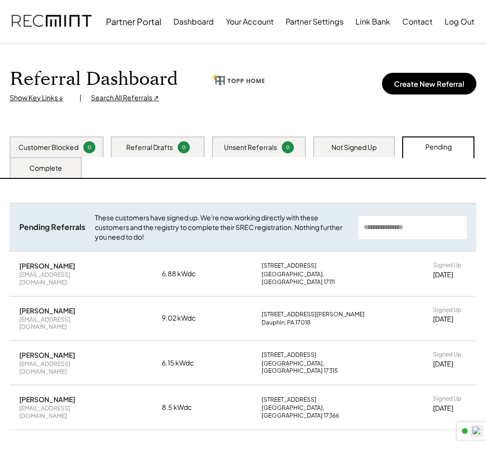
click at [338, 143] on div "Not Signed Up" at bounding box center [354, 148] width 45 height 10
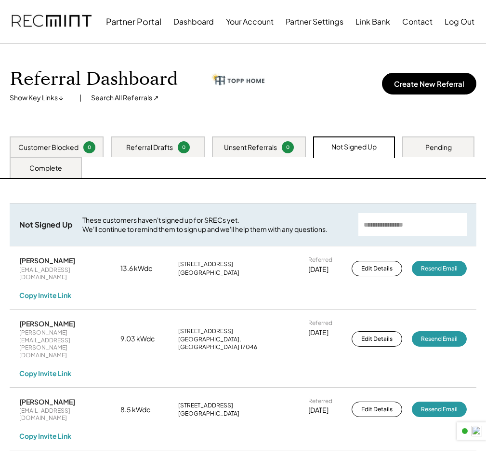
drag, startPoint x: 55, startPoint y: 165, endPoint x: 64, endPoint y: 176, distance: 14.5
click at [55, 165] on div "Complete" at bounding box center [45, 168] width 33 height 10
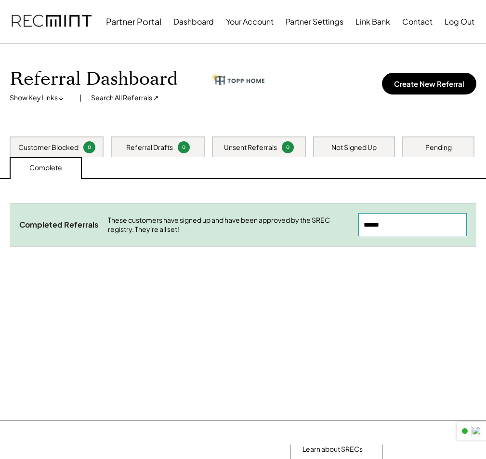
drag, startPoint x: 428, startPoint y: 218, endPoint x: 153, endPoint y: 214, distance: 274.7
click at [194, 212] on div "Completed Referrals These customers have signed up and have been approved by th…" at bounding box center [243, 224] width 467 height 43
type input "******"
click at [427, 153] on div "Pending" at bounding box center [438, 146] width 72 height 21
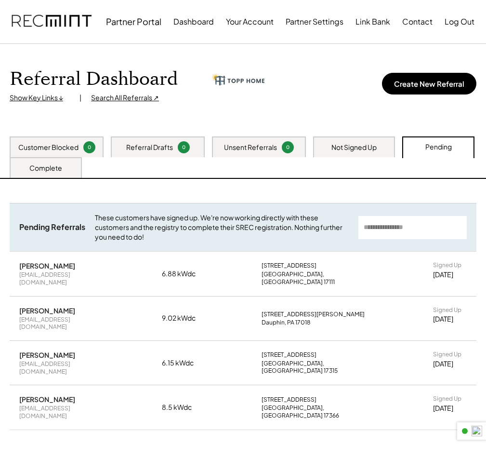
click at [360, 153] on div "Not Signed Up" at bounding box center [354, 146] width 82 height 21
